Goal: Navigation & Orientation: Go to known website

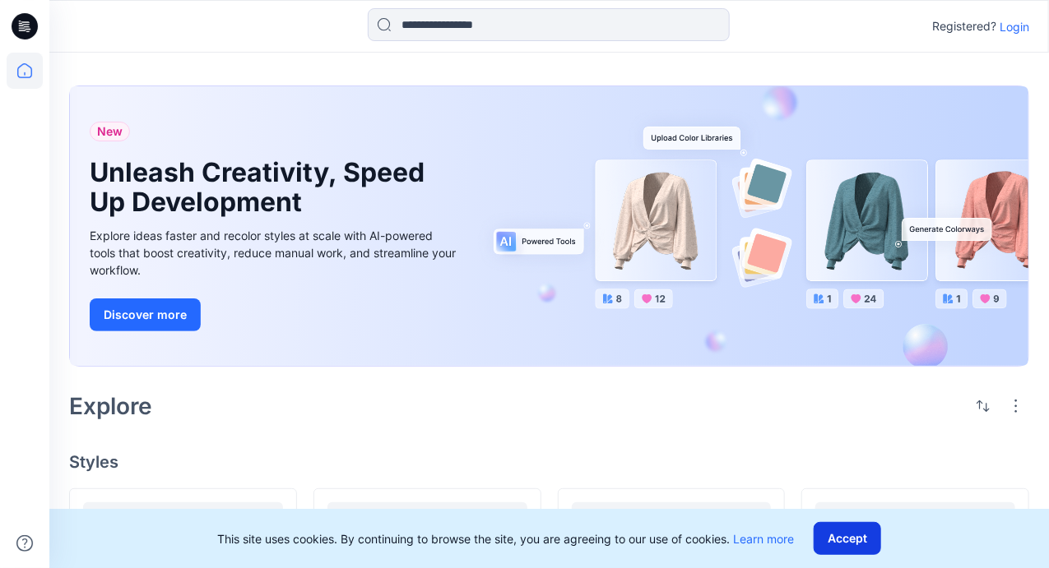
click at [878, 542] on button "Accept" at bounding box center [847, 538] width 67 height 33
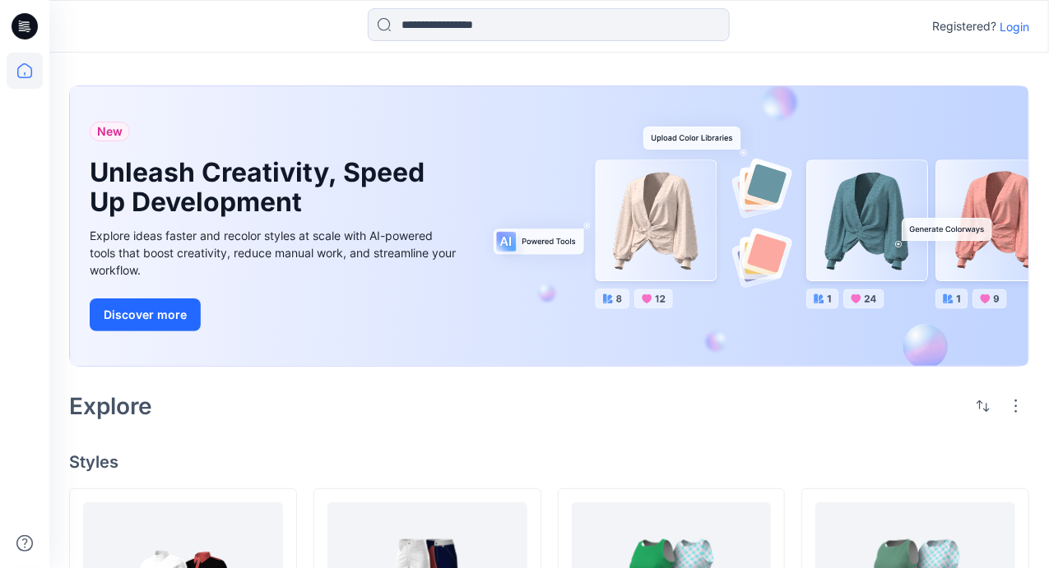
click at [1025, 29] on p "Login" at bounding box center [1014, 26] width 30 height 17
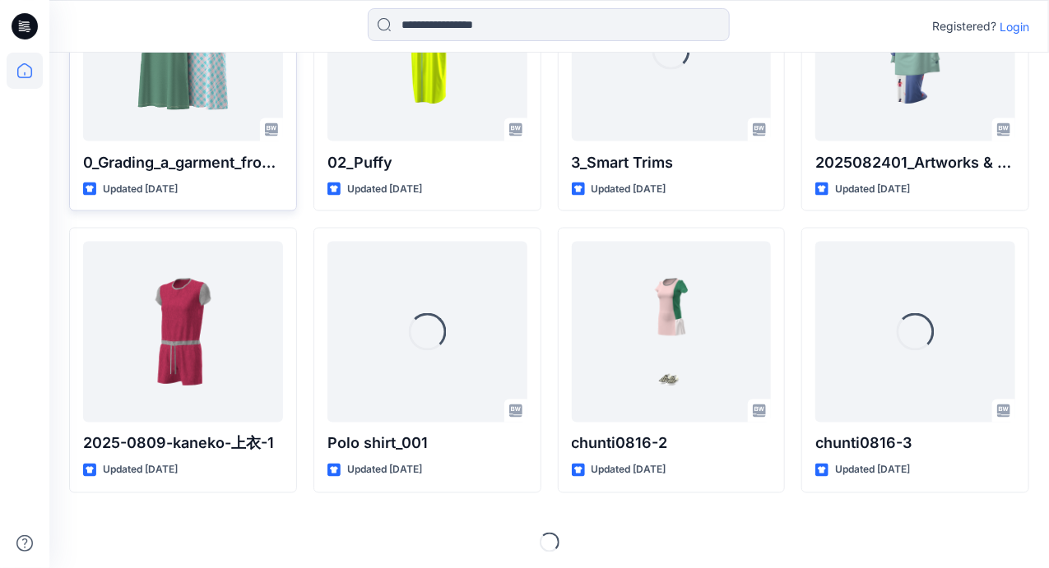
scroll to position [824, 0]
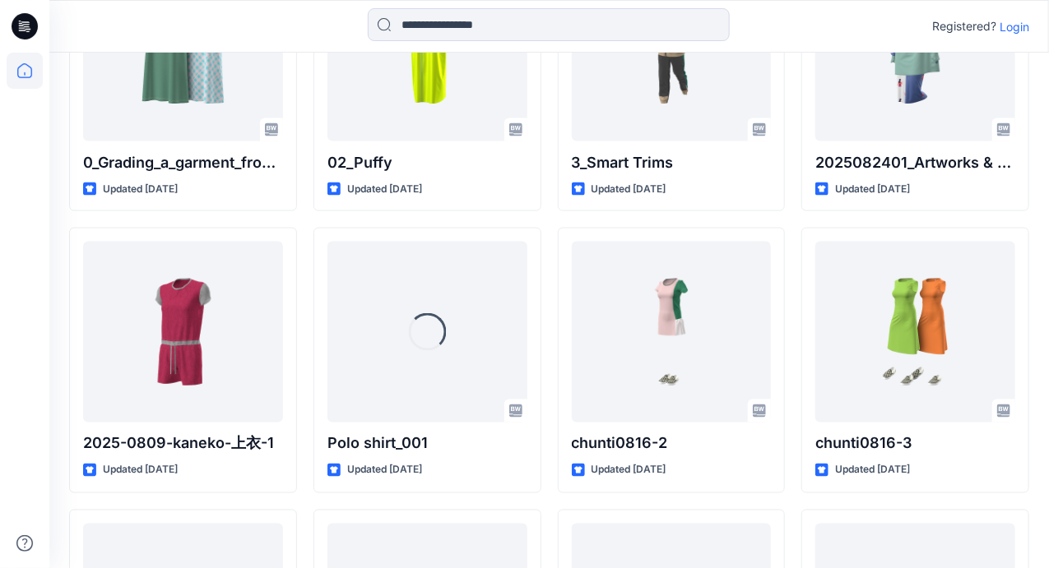
click at [23, 16] on icon at bounding box center [25, 26] width 26 height 26
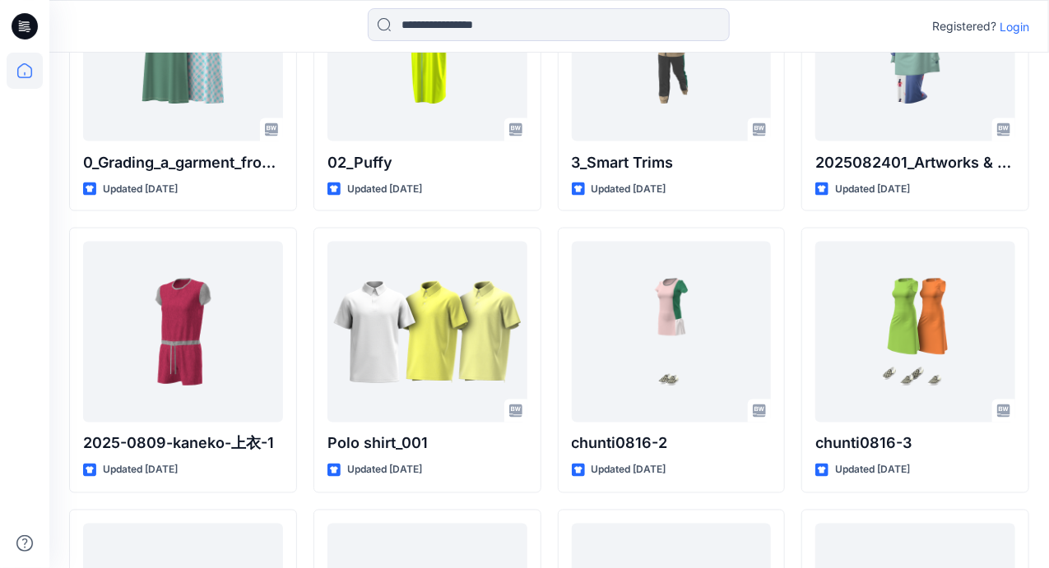
click at [28, 27] on icon at bounding box center [25, 26] width 26 height 26
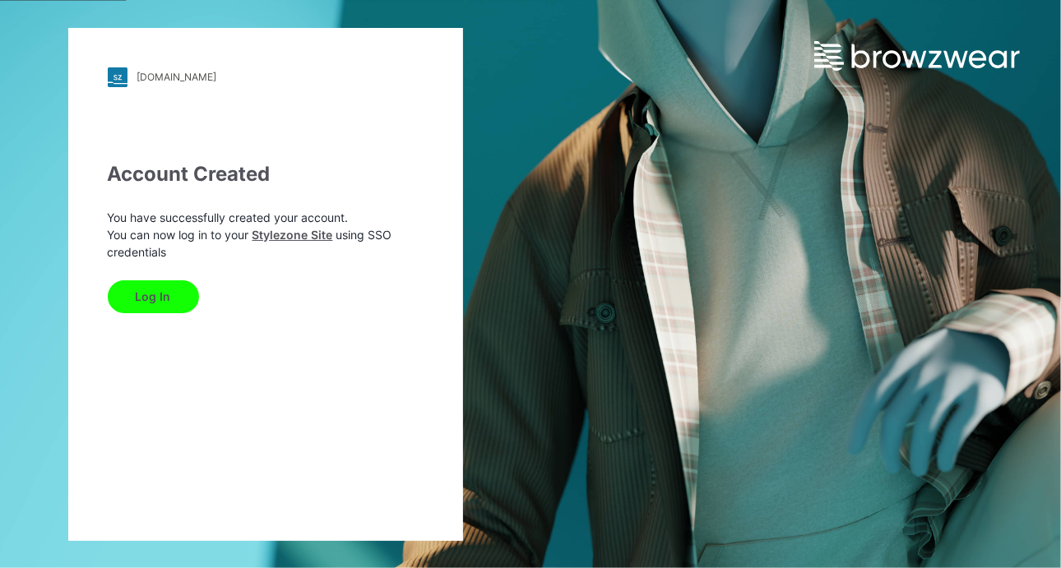
click at [141, 290] on button "Log In" at bounding box center [153, 297] width 91 height 33
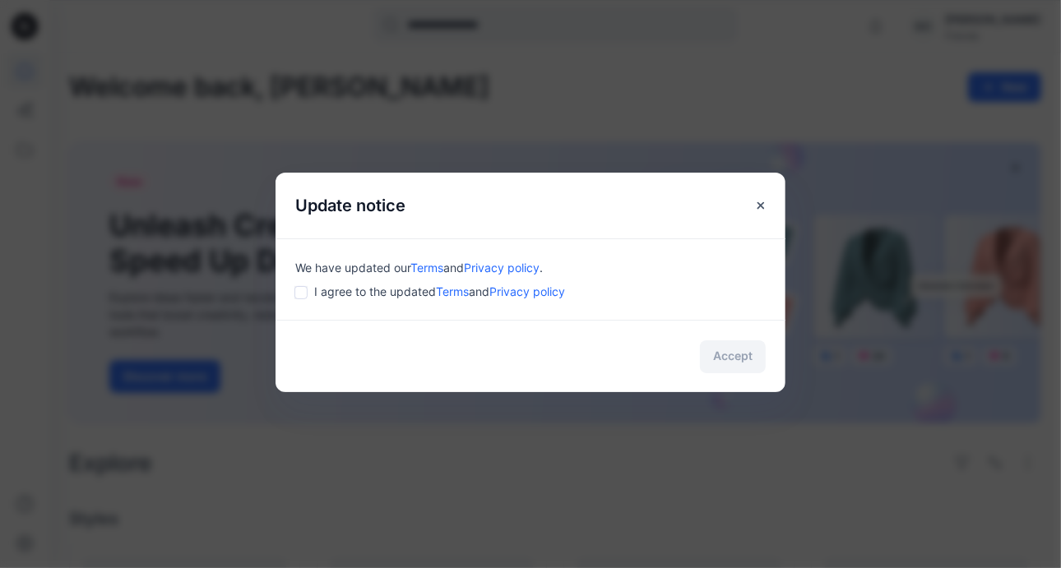
click at [735, 365] on div "Accept" at bounding box center [531, 356] width 510 height 72
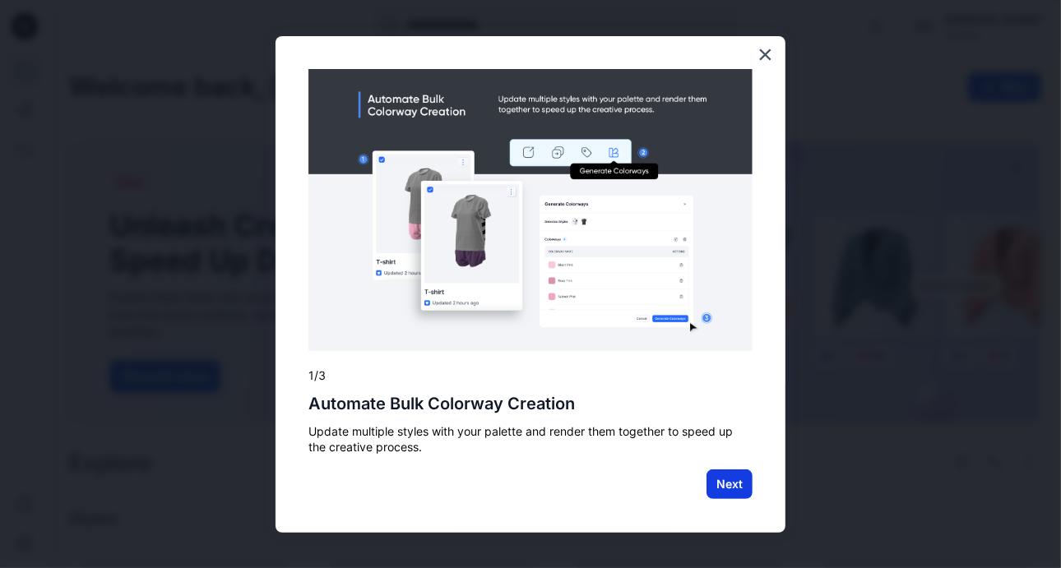
click at [722, 488] on button "Next" at bounding box center [730, 485] width 46 height 30
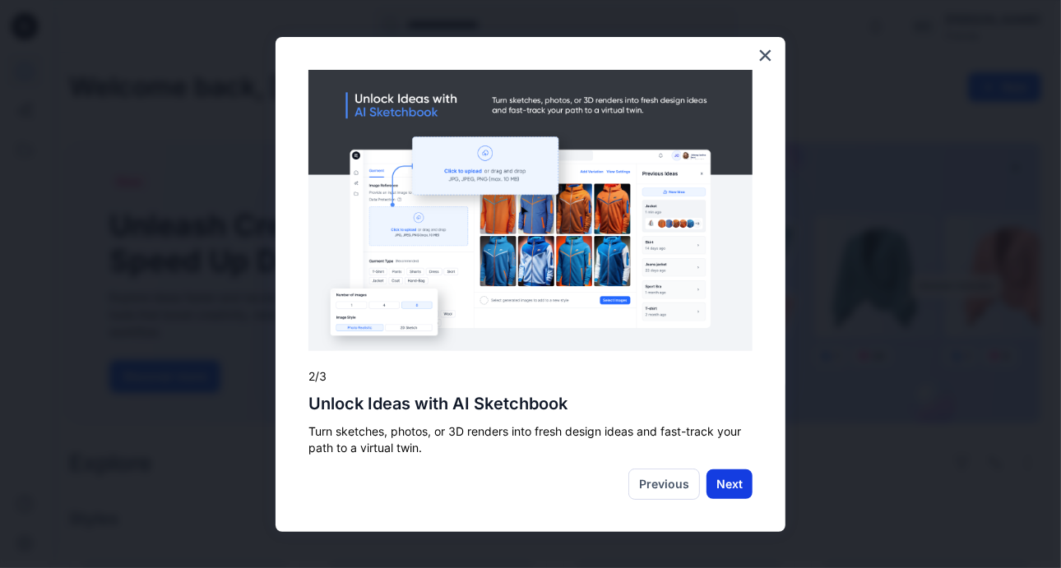
click at [719, 480] on button "Next" at bounding box center [730, 485] width 46 height 30
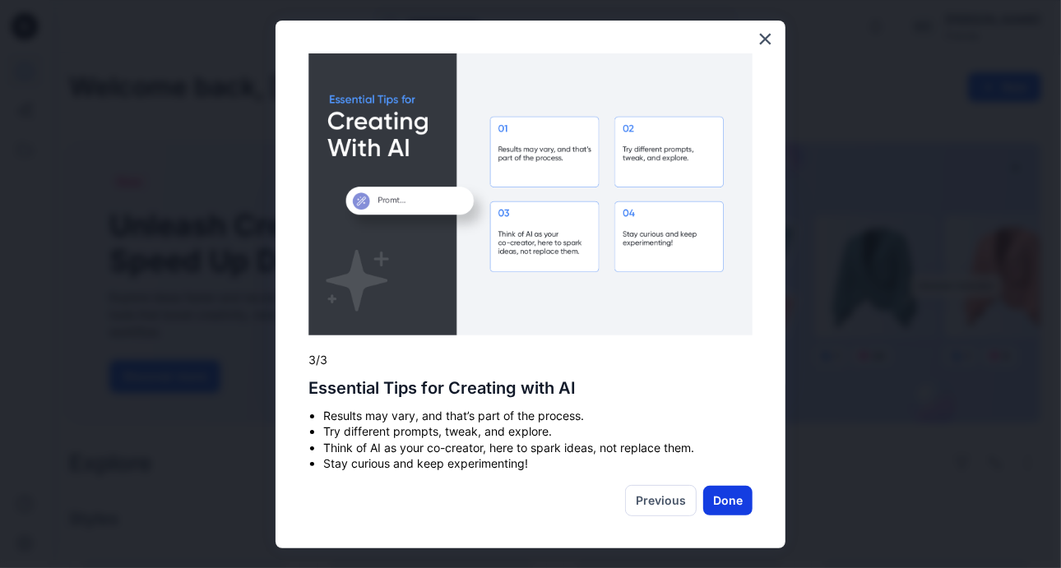
click at [721, 503] on button "Done" at bounding box center [727, 501] width 49 height 30
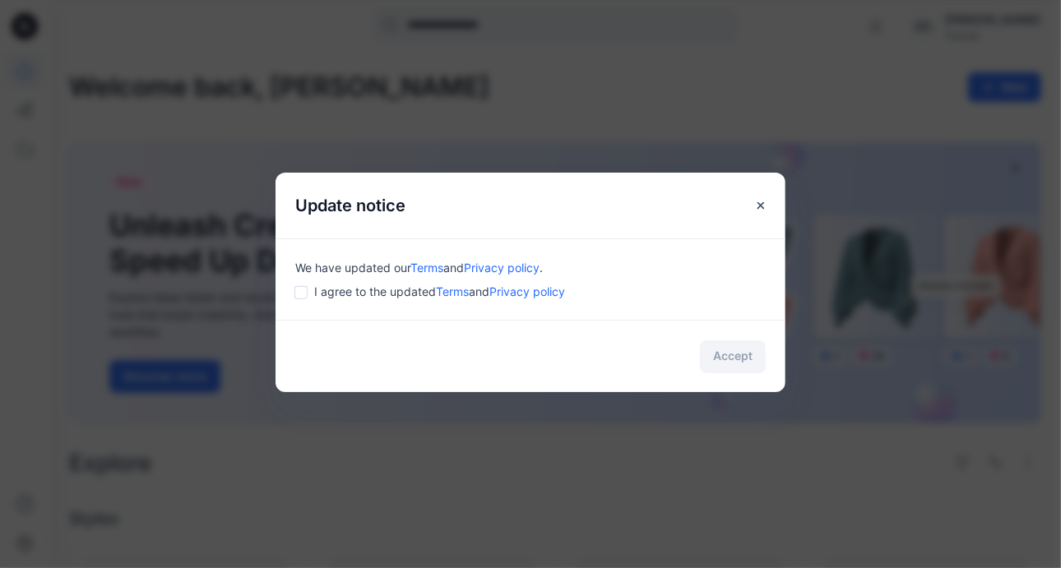
click at [739, 351] on div "Accept" at bounding box center [531, 356] width 510 height 72
click at [737, 358] on div "Accept" at bounding box center [531, 356] width 510 height 72
click at [712, 362] on button "Accept" at bounding box center [733, 357] width 66 height 33
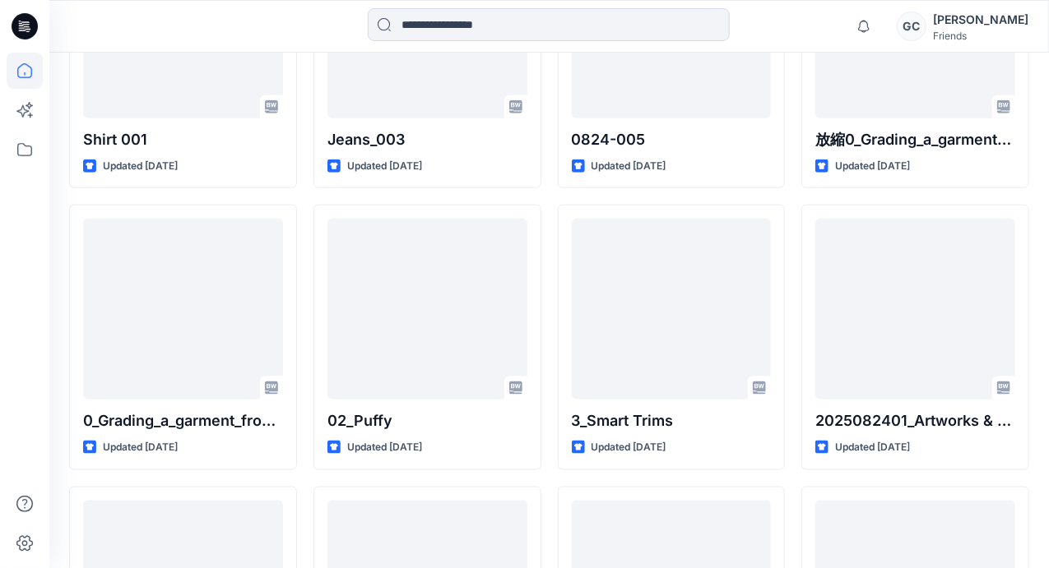
scroll to position [470, 0]
